Goal: Transaction & Acquisition: Obtain resource

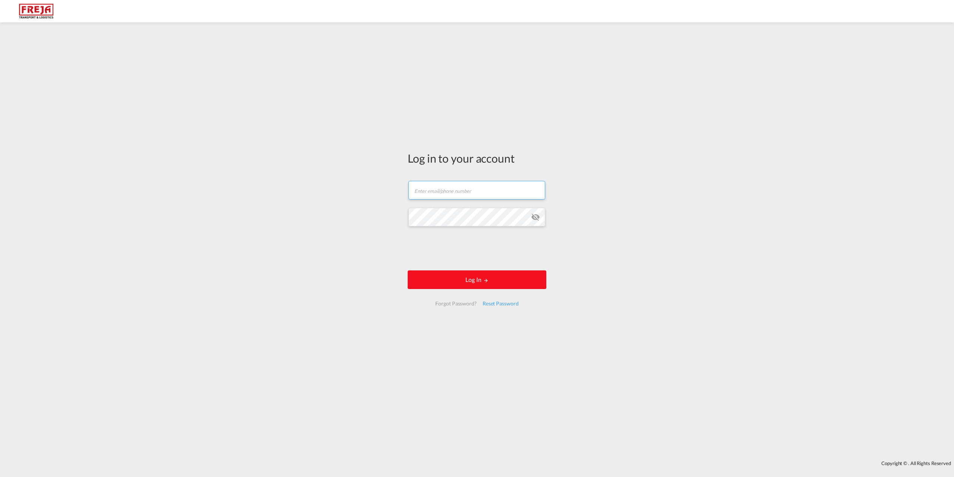
type input "[EMAIL_ADDRESS][DOMAIN_NAME]"
click at [449, 276] on button "Log In" at bounding box center [477, 279] width 139 height 19
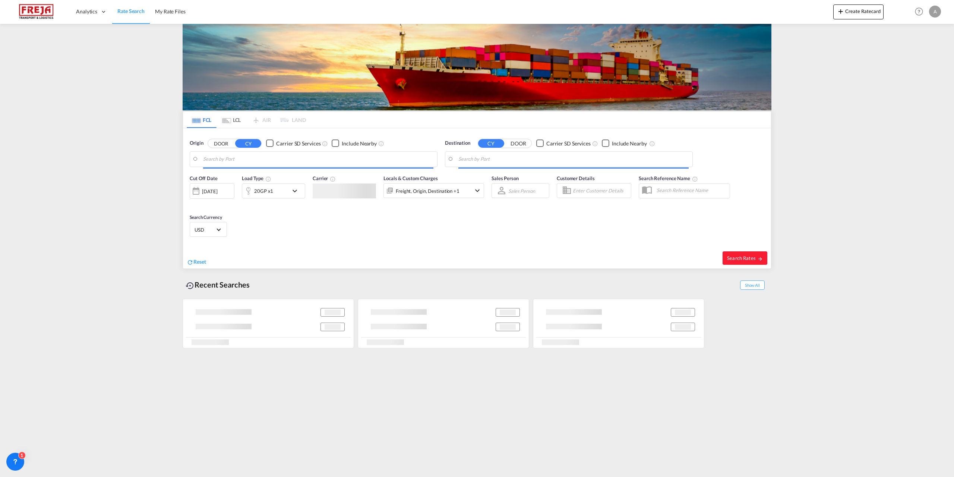
type input "[GEOGRAPHIC_DATA], DKFRC"
type input "[GEOGRAPHIC_DATA], [GEOGRAPHIC_DATA]"
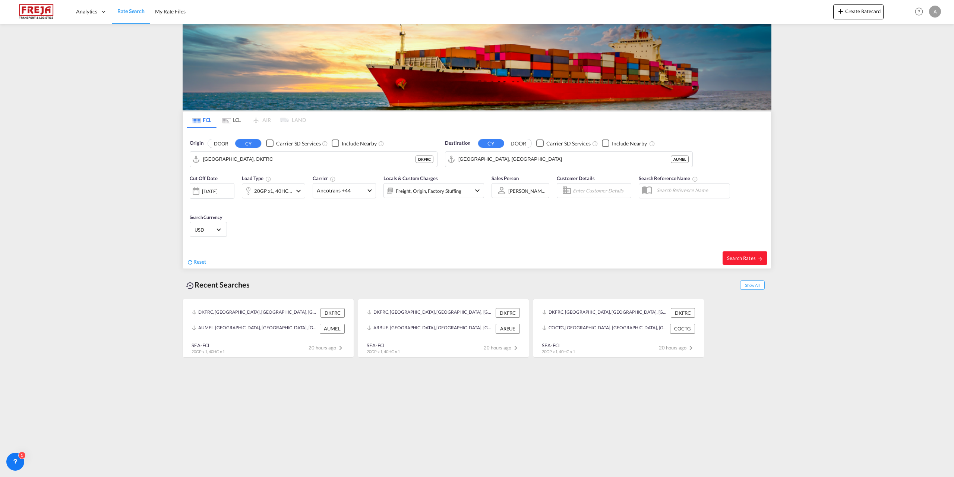
click at [238, 121] on md-tab-item "LCL" at bounding box center [232, 119] width 30 height 16
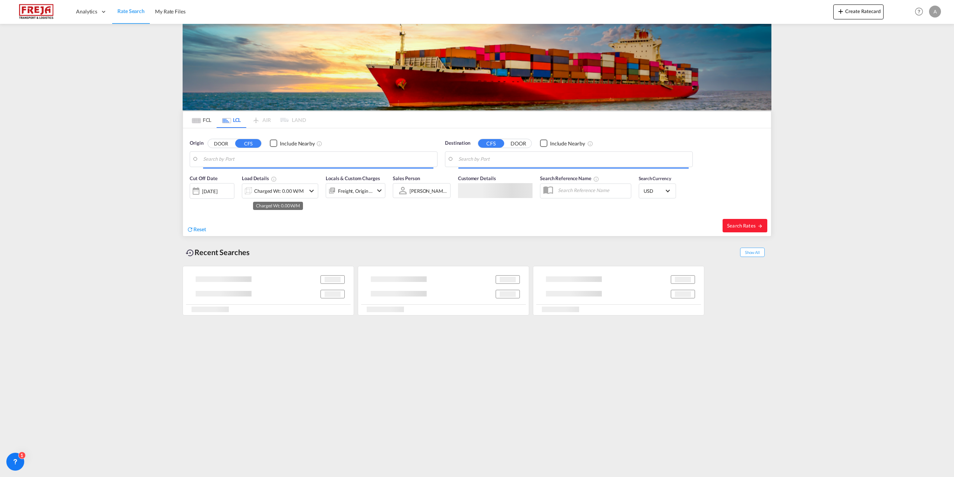
type input "DK-9352, [GEOGRAPHIC_DATA], [GEOGRAPHIC_DATA], [GEOGRAPHIC_DATA], [GEOGRAPHIC_D…"
type input "Caucedo, DOCAU"
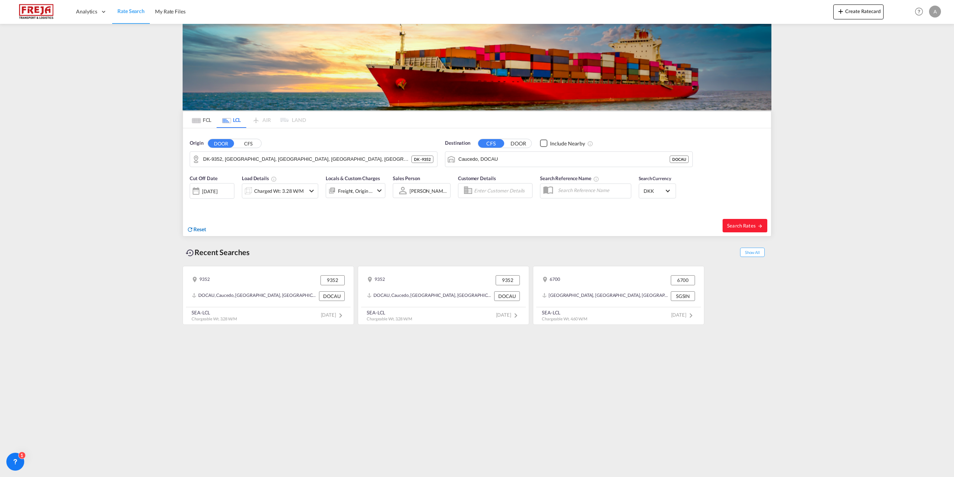
click at [204, 228] on span "Reset" at bounding box center [199, 229] width 13 height 6
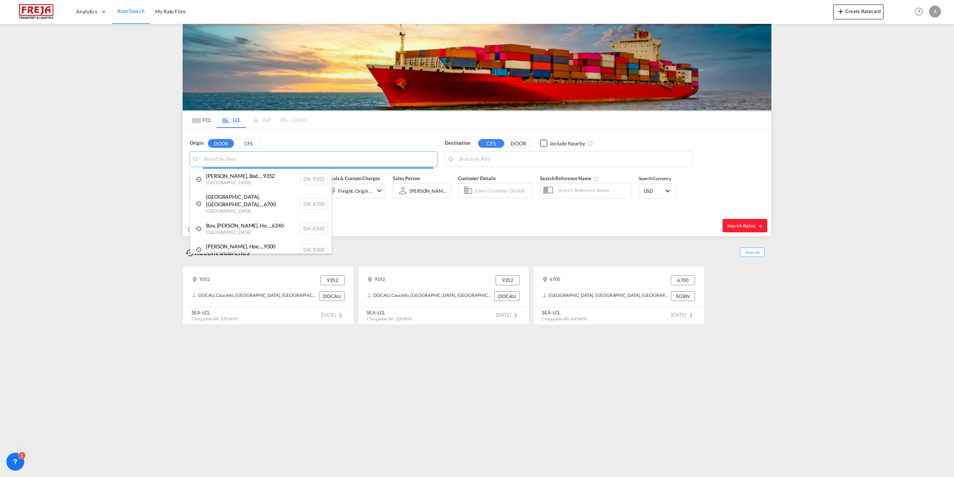
click at [253, 160] on body "Analytics Reports Dashboard Rate Search My Rate Files Analytics" at bounding box center [477, 238] width 954 height 477
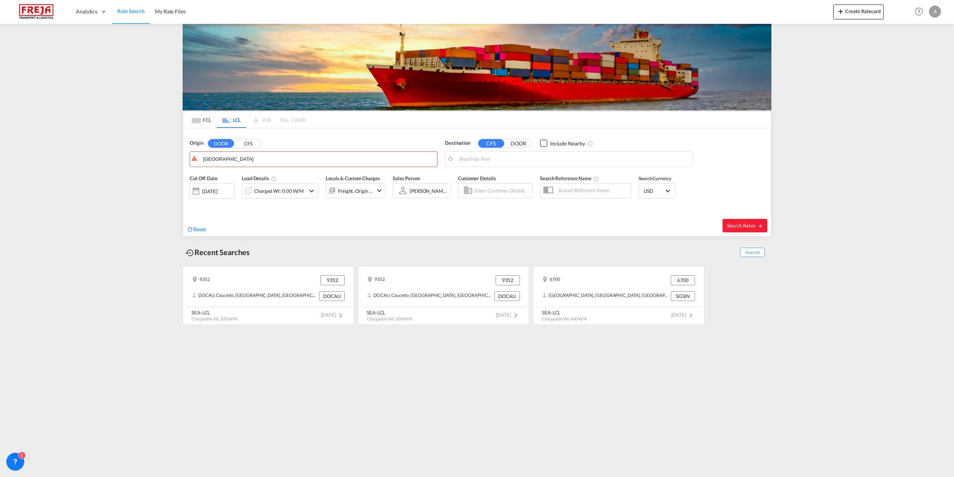
drag, startPoint x: 252, startPoint y: 158, endPoint x: 195, endPoint y: 149, distance: 57.9
click at [248, 166] on md-autocomplete-wrap "[GEOGRAPHIC_DATA]" at bounding box center [318, 161] width 230 height 15
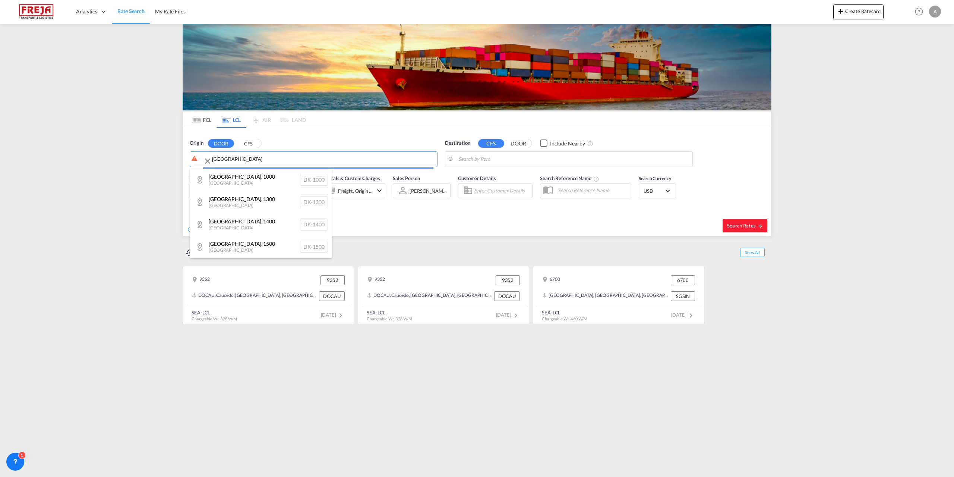
click at [243, 159] on body "Analytics Reports Dashboard Rate Search My Rate Files Analytics" at bounding box center [477, 238] width 954 height 477
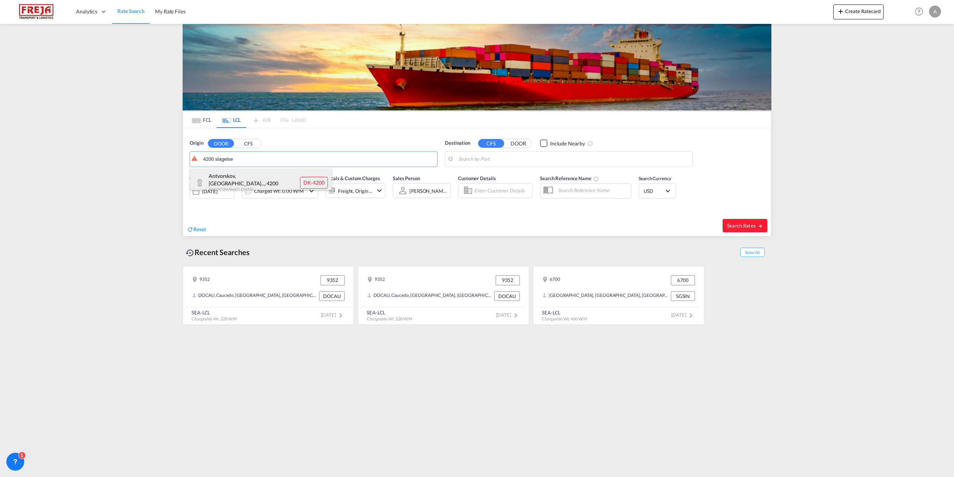
click at [240, 181] on div "Antvorskov, [GEOGRAPHIC_DATA]... , 4200 Denmark DK-4200" at bounding box center [261, 183] width 142 height 28
type input "LO-0689, Ipsumdolor, Sitame, Consect, Adipis, Elitsedd, Eiusmodt, Incidi, Utlab…"
click at [570, 159] on body "Analytics Reports Dashboard Rate Search My Rate Files Analytics" at bounding box center [477, 238] width 954 height 477
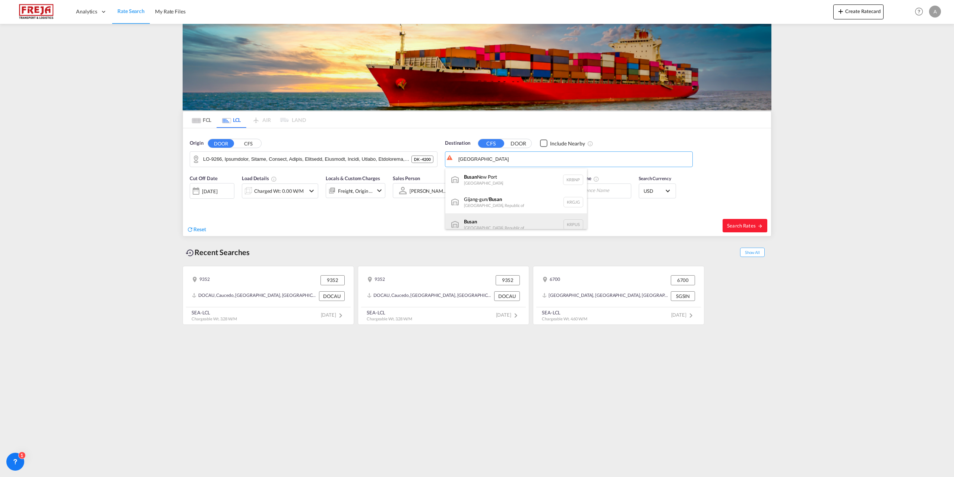
scroll to position [7, 0]
click at [500, 214] on div "Busan Korea, Republic of KRPUS" at bounding box center [517, 218] width 142 height 22
type input "Busan, KRPUS"
click at [740, 225] on span "Search Rates" at bounding box center [745, 226] width 36 height 6
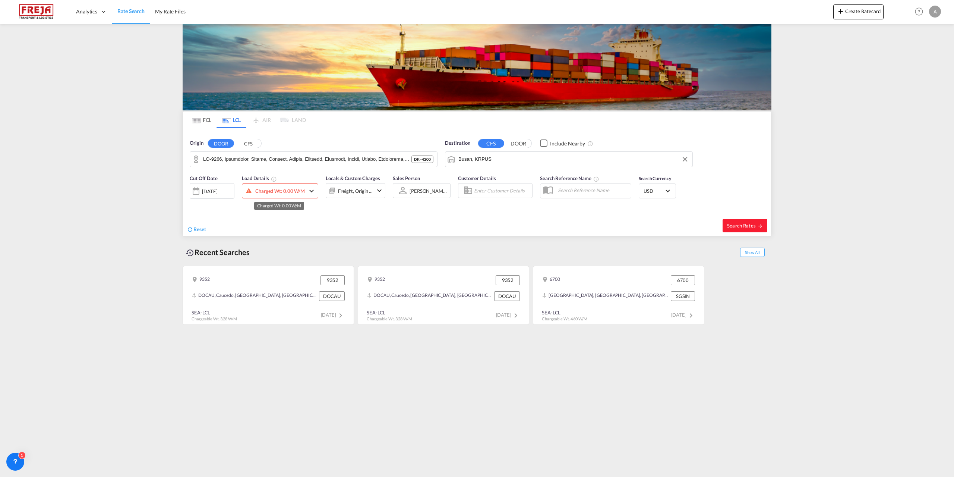
click at [274, 190] on div "Charged Wt: 0.00 W/M" at bounding box center [280, 191] width 50 height 10
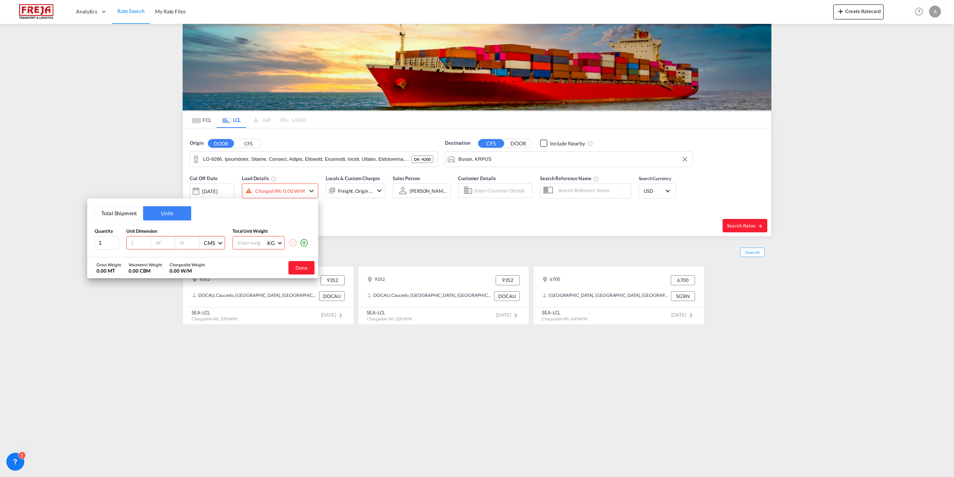
click at [137, 245] on input "number" at bounding box center [140, 242] width 20 height 7
type input "120"
type input "80"
type input "113"
type input "461"
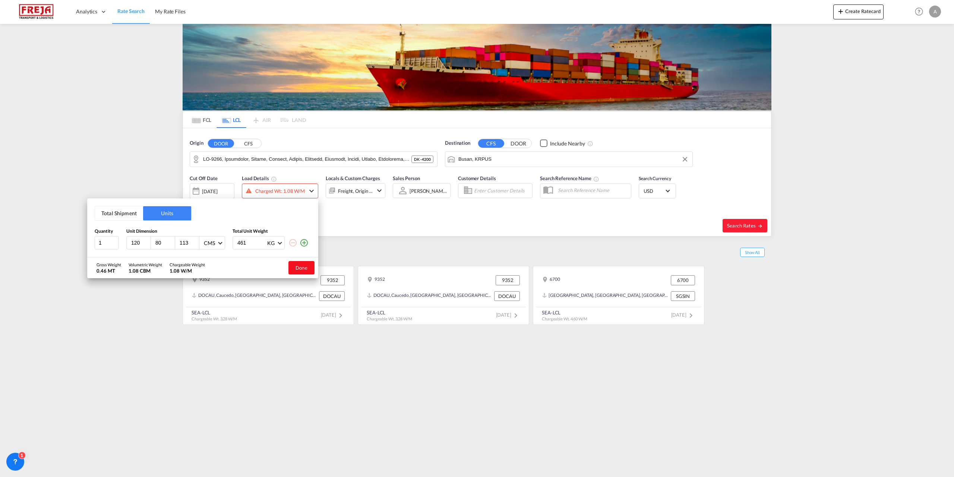
click at [295, 264] on button "Done" at bounding box center [302, 267] width 26 height 13
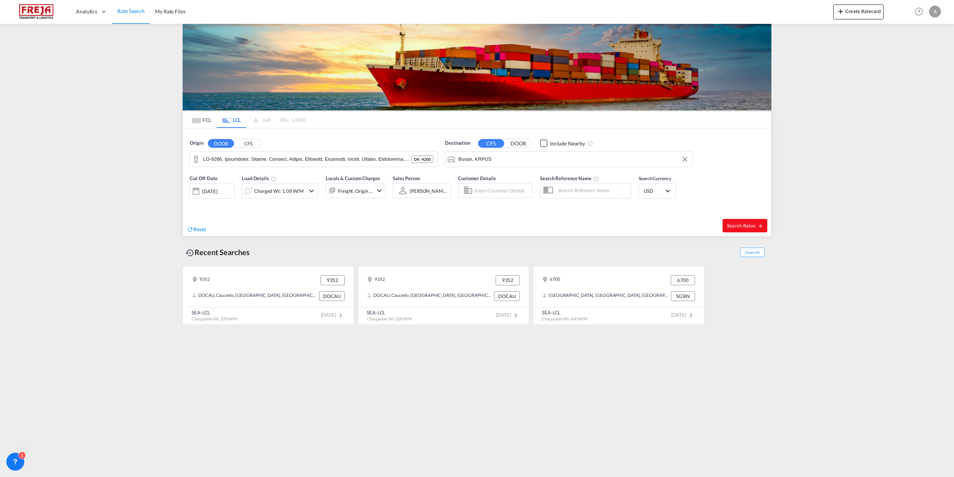
click at [733, 225] on span "Search Rates" at bounding box center [745, 226] width 36 height 6
type input "4200 to KRPUS / [DATE]"
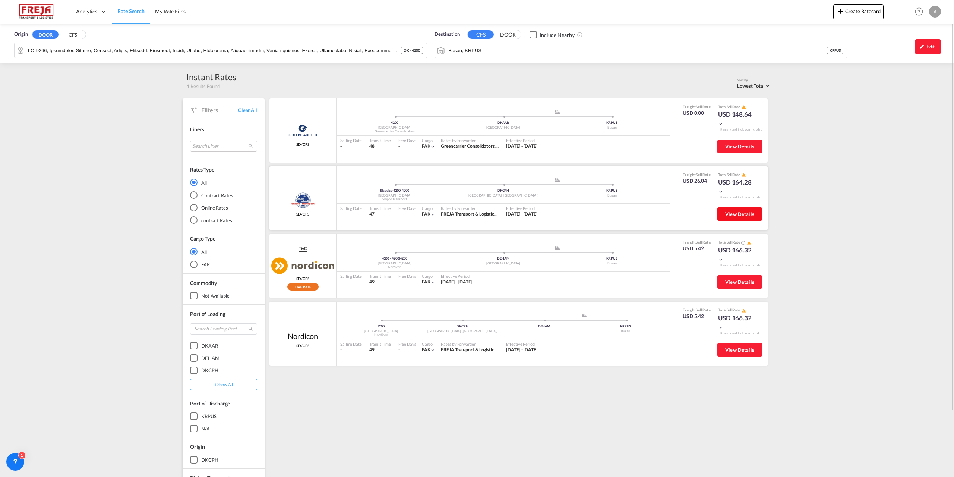
click at [743, 210] on button "View Details" at bounding box center [740, 213] width 45 height 13
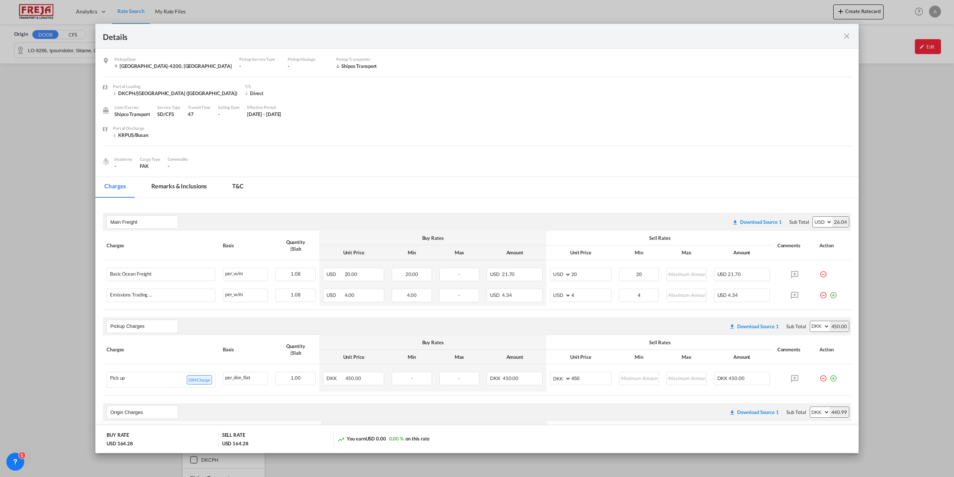
click at [844, 36] on md-icon "icon-close fg-AAA8AD m-0 cursor" at bounding box center [847, 36] width 9 height 9
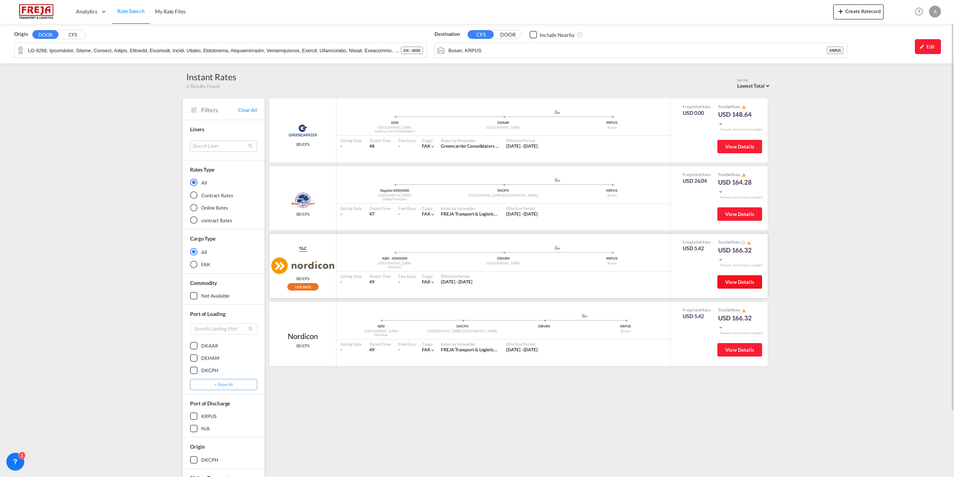
click at [749, 279] on span "View Details" at bounding box center [740, 282] width 29 height 6
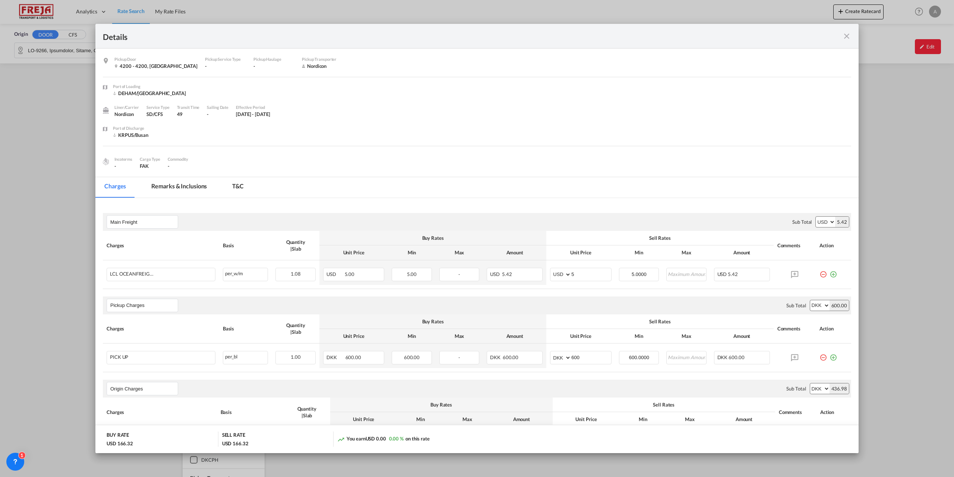
click at [845, 35] on md-icon "icon-close fg-AAA8AD m-0 cursor" at bounding box center [847, 36] width 9 height 9
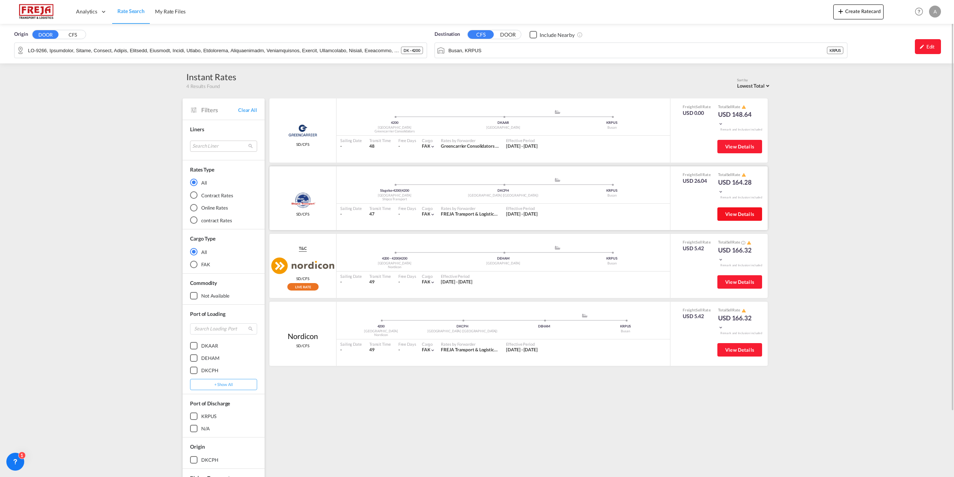
click at [733, 214] on span "View Details" at bounding box center [740, 214] width 29 height 6
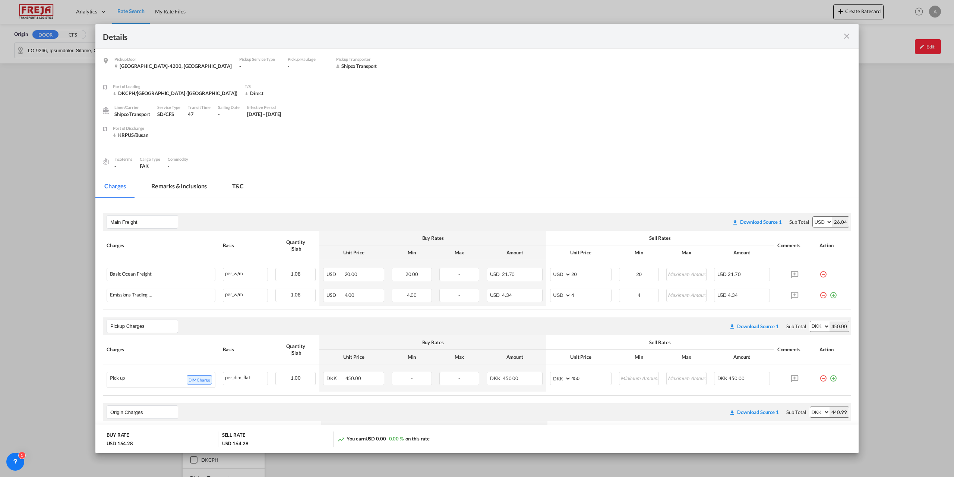
click at [845, 33] on md-icon "icon-close fg-AAA8AD m-0 cursor" at bounding box center [847, 36] width 9 height 9
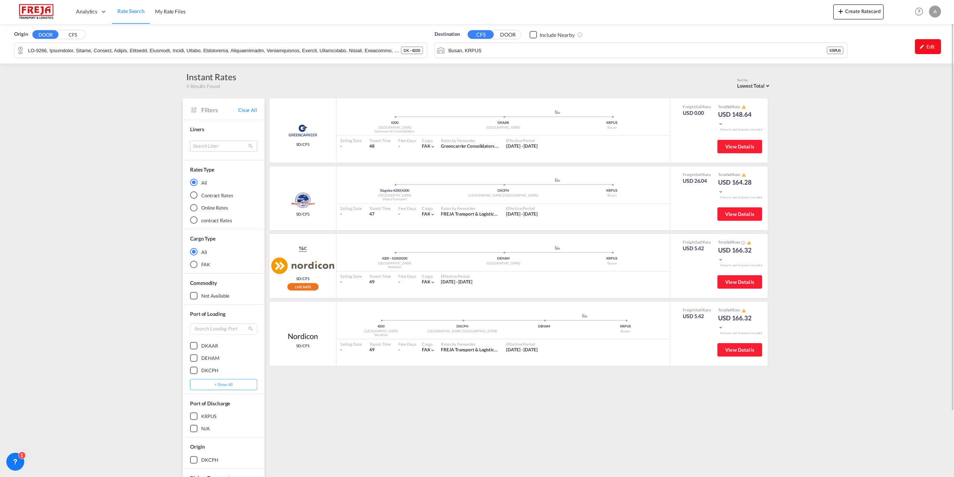
click at [928, 50] on div "Edit" at bounding box center [928, 46] width 26 height 15
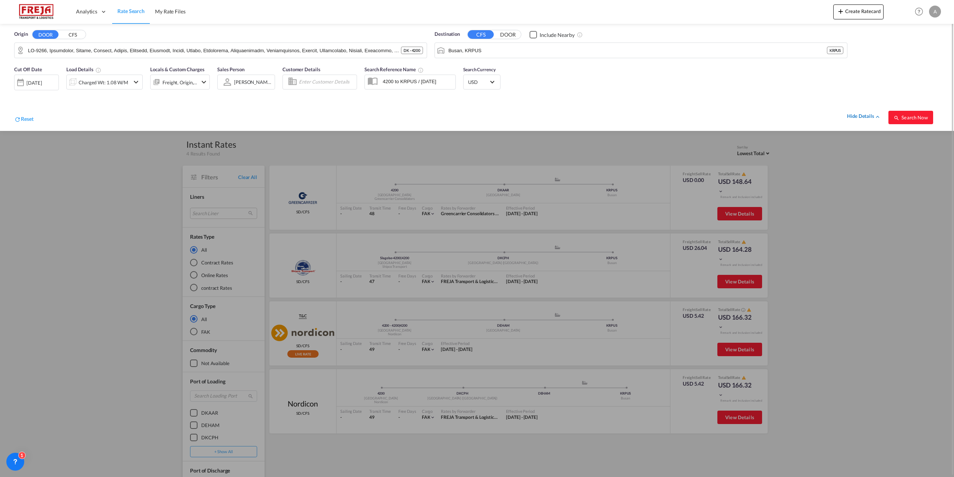
click at [866, 115] on div "hide details" at bounding box center [864, 116] width 34 height 7
